Goal: Task Accomplishment & Management: Complete application form

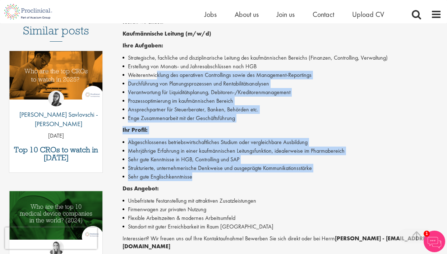
scroll to position [199, 0]
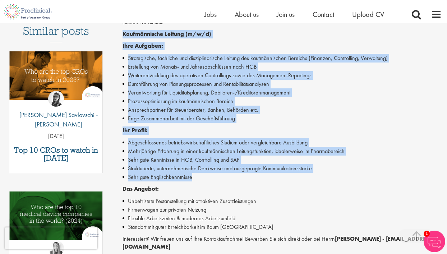
drag, startPoint x: 194, startPoint y: 107, endPoint x: 119, endPoint y: 31, distance: 106.7
click at [119, 31] on div "Kaufmännische Leitung Pharma (m/w/d) Salary: Highly Competitive Job type: Perma…" at bounding box center [279, 131] width 335 height 500
copy div "Kaufmännische Leitung (m/w/d) Ihre Aufgaben: Strategische, fachliche und diszip…"
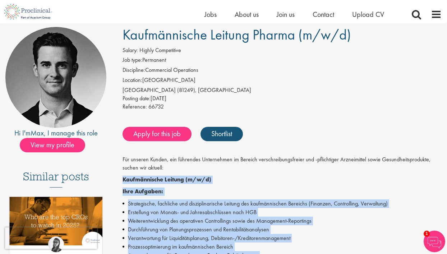
scroll to position [56, 0]
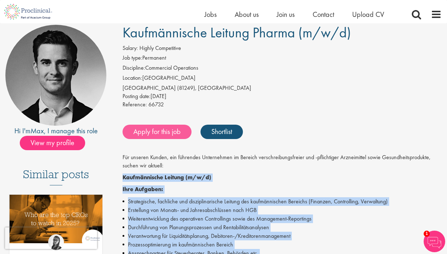
click at [153, 133] on link "Apply for this job" at bounding box center [157, 132] width 69 height 14
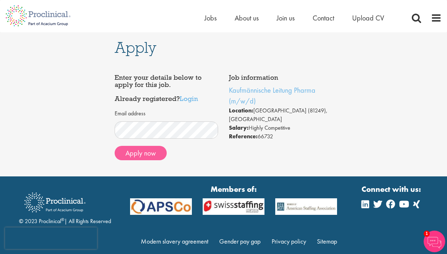
click at [139, 153] on button "Apply now" at bounding box center [141, 153] width 52 height 14
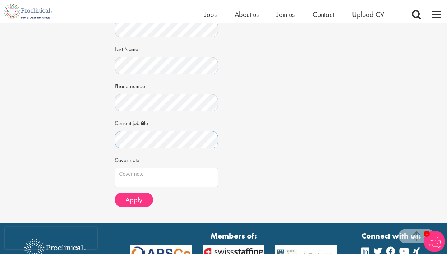
scroll to position [154, 0]
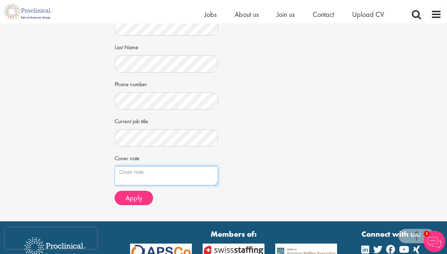
click at [161, 172] on textarea "Cover note" at bounding box center [167, 175] width 104 height 19
paste textarea "Sehr geehrte Damen und Herren, anbei übersende ich Ihnen meine Bewerbungsunterl…"
type textarea "Sehr geehrte Damen und Herren, anbei übersende ich Ihnen meine Bewerbungsunterl…"
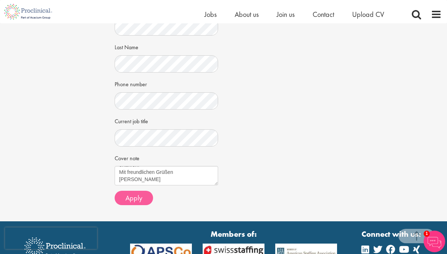
click at [132, 194] on span "Apply" at bounding box center [133, 197] width 17 height 9
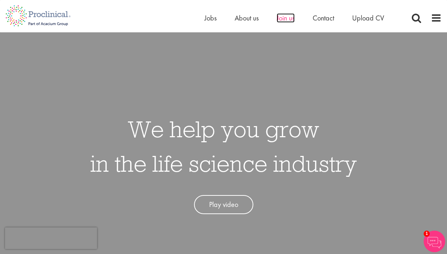
click at [285, 19] on span "Join us" at bounding box center [286, 17] width 18 height 9
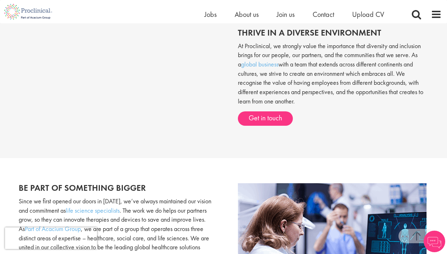
scroll to position [271, 0]
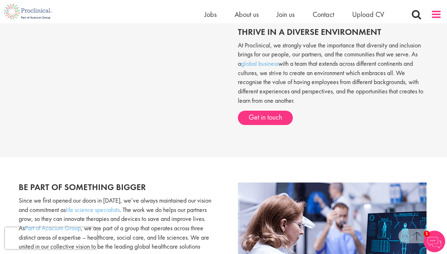
click at [434, 16] on span at bounding box center [436, 14] width 11 height 11
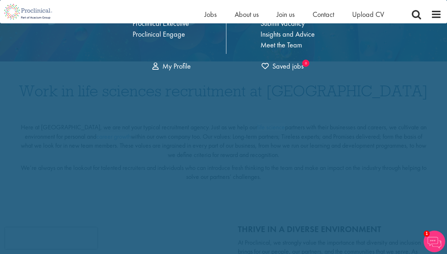
scroll to position [0, 0]
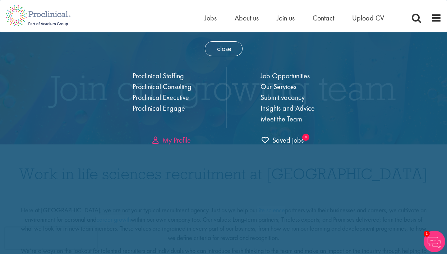
click at [181, 141] on link "My Profile" at bounding box center [171, 139] width 38 height 9
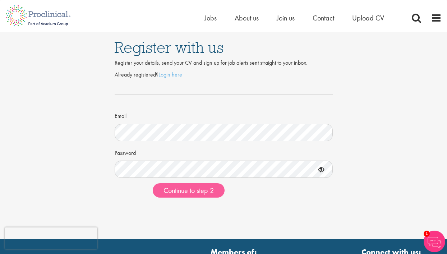
click at [179, 191] on span "Continue to step 2" at bounding box center [188, 190] width 50 height 9
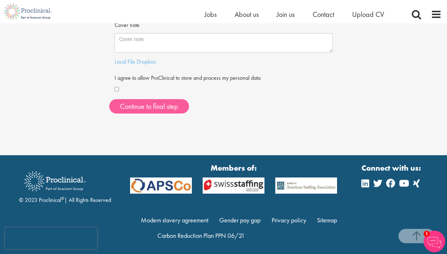
click at [158, 105] on button "Continue to final step" at bounding box center [149, 106] width 80 height 14
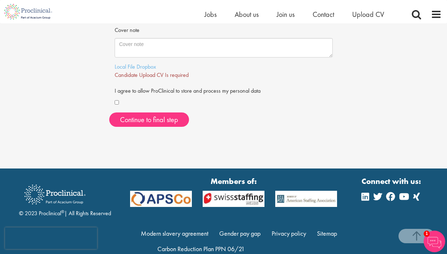
scroll to position [226, 0]
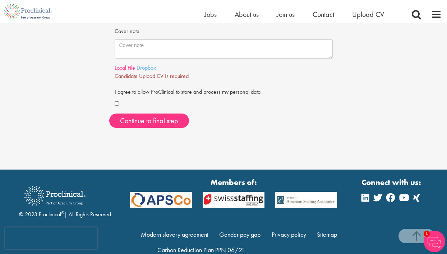
click at [128, 66] on link "Local File" at bounding box center [125, 68] width 20 height 8
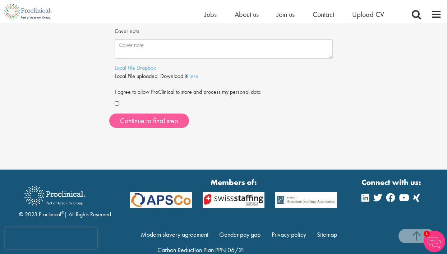
click at [153, 117] on span "Continue to final step" at bounding box center [149, 120] width 58 height 9
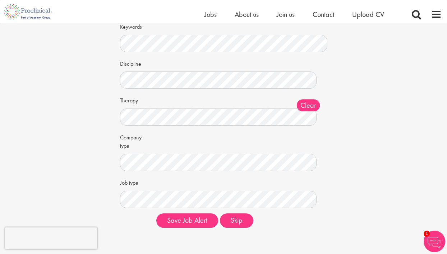
scroll to position [52, 0]
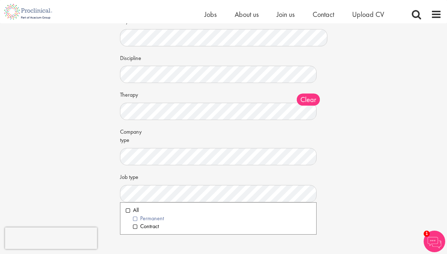
click at [136, 215] on li "Permanent" at bounding box center [222, 219] width 178 height 8
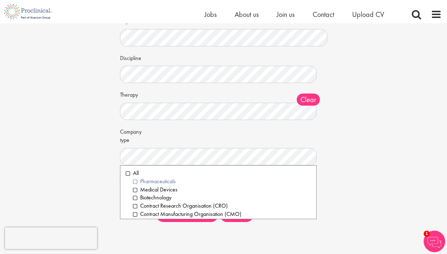
click at [135, 180] on li "Pharmaceuticals" at bounding box center [222, 181] width 178 height 8
click at [135, 186] on li "Medical Devices" at bounding box center [222, 190] width 178 height 8
click at [135, 195] on li "Biotechnology" at bounding box center [222, 198] width 178 height 8
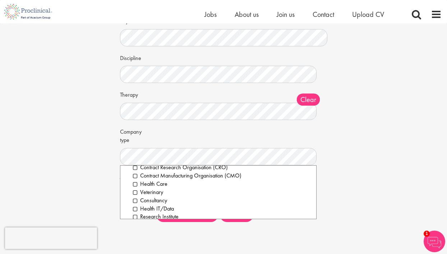
scroll to position [40, 0]
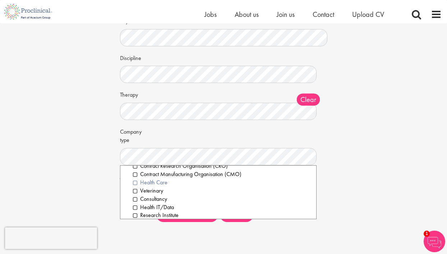
click at [135, 179] on li "Health Care" at bounding box center [222, 183] width 178 height 8
click at [135, 187] on li "Veterinary" at bounding box center [222, 191] width 178 height 8
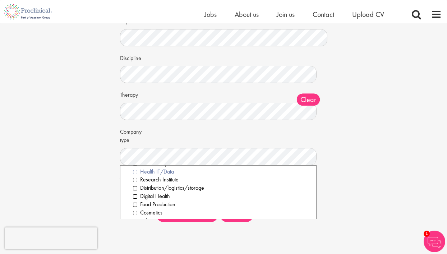
scroll to position [77, 0]
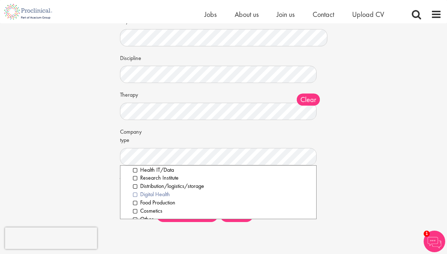
click at [136, 190] on li "Digital Health" at bounding box center [222, 194] width 178 height 8
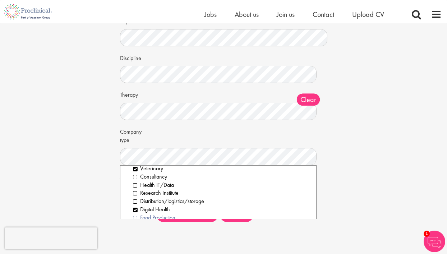
scroll to position [61, 0]
click at [136, 182] on li "Health IT/Data" at bounding box center [222, 186] width 178 height 8
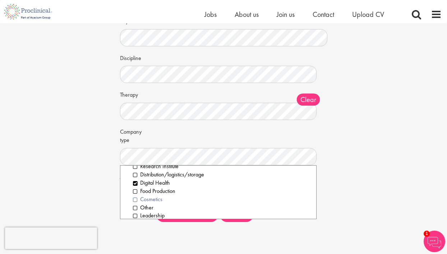
scroll to position [88, 0]
click at [135, 212] on li "Leadership" at bounding box center [222, 216] width 178 height 8
click at [135, 204] on li "Other" at bounding box center [222, 208] width 178 height 8
click at [114, 179] on div "Set up a job alert Tell us what sort of job you are looking for and we will sen…" at bounding box center [223, 100] width 229 height 256
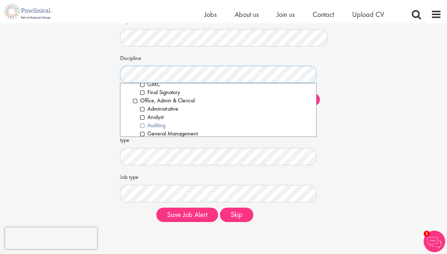
scroll to position [730, 0]
click at [142, 137] on li "Finance" at bounding box center [225, 141] width 171 height 8
click at [143, 129] on li "General Management" at bounding box center [225, 133] width 171 height 8
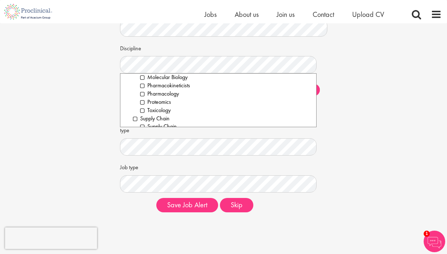
scroll to position [65, 0]
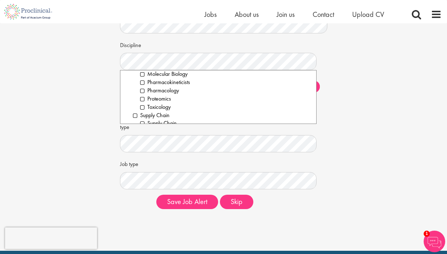
click at [132, 208] on div "Keywords Discipline Clear All Computer Science Data Science Recruitment Consult…" at bounding box center [223, 108] width 207 height 213
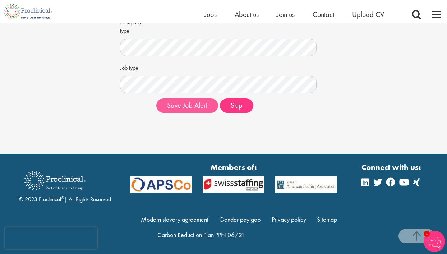
scroll to position [161, 0]
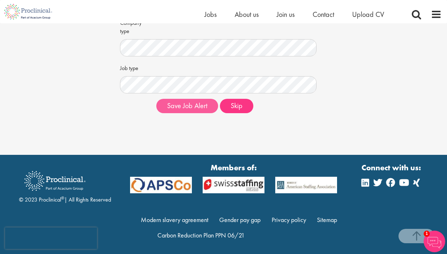
click at [198, 108] on button "Save Job Alert" at bounding box center [187, 106] width 62 height 14
